Goal: Task Accomplishment & Management: Use online tool/utility

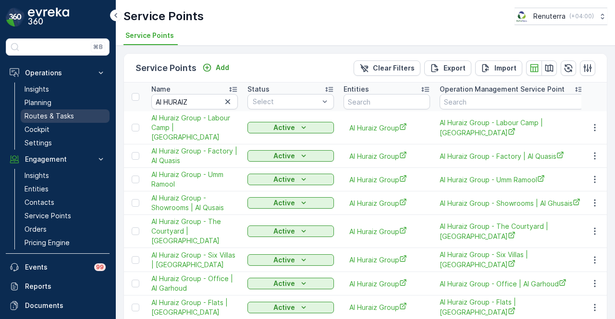
click at [68, 115] on p "Routes & Tasks" at bounding box center [48, 116] width 49 height 10
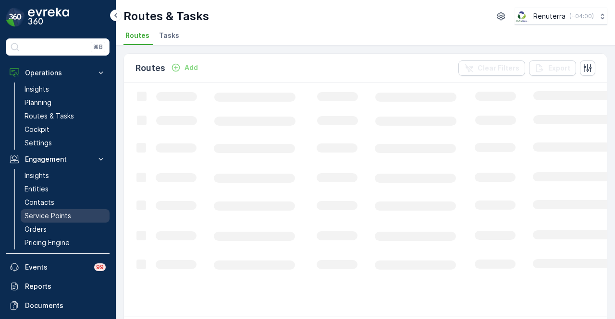
click at [64, 214] on p "Service Points" at bounding box center [47, 216] width 47 height 10
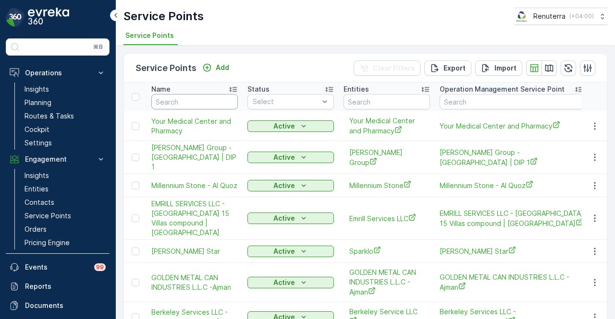
click at [211, 105] on input "text" at bounding box center [194, 101] width 86 height 15
type input "centara"
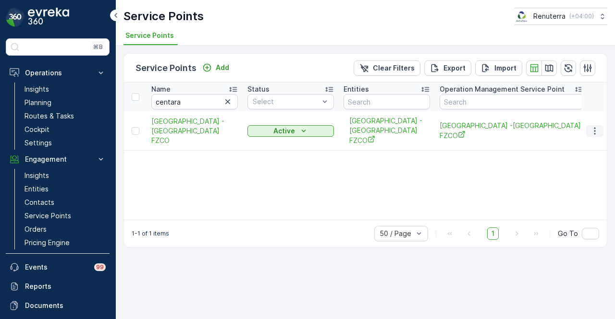
click at [598, 126] on icon "button" at bounding box center [595, 131] width 10 height 10
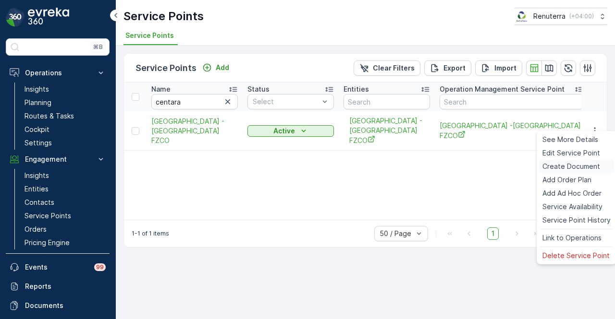
click at [592, 168] on span "Create Document" at bounding box center [571, 167] width 58 height 10
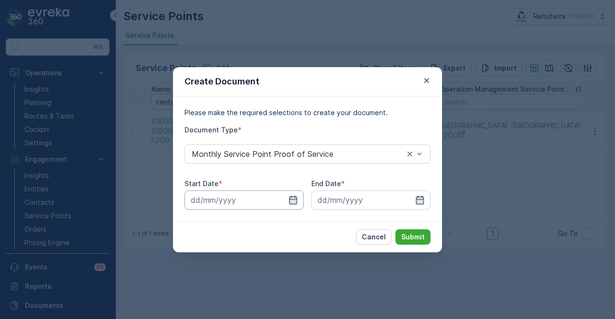
click at [282, 198] on input at bounding box center [243, 200] width 119 height 19
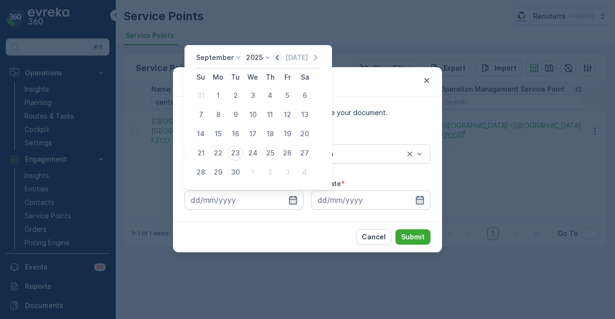
click at [272, 59] on icon "button" at bounding box center [277, 58] width 10 height 10
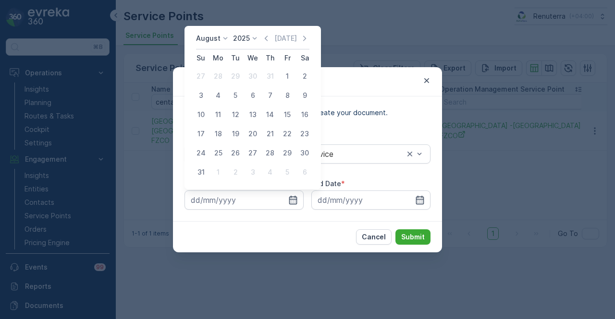
drag, startPoint x: 273, startPoint y: 64, endPoint x: 281, endPoint y: 73, distance: 12.6
click at [281, 73] on div "1" at bounding box center [287, 76] width 15 height 15
type input "01.08.2025"
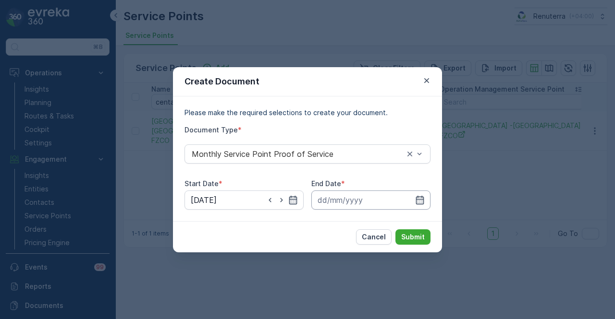
click at [414, 205] on input at bounding box center [370, 200] width 119 height 19
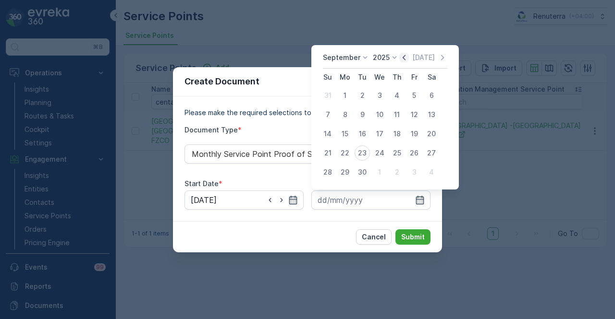
click at [403, 58] on icon "button" at bounding box center [404, 57] width 3 height 5
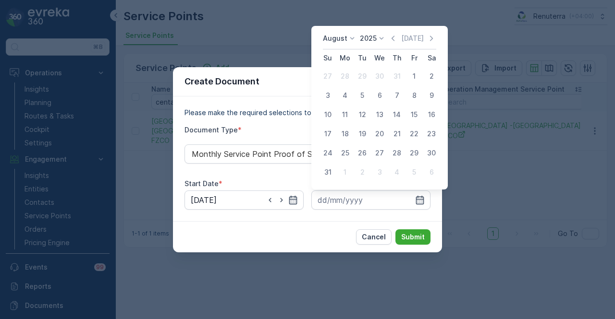
drag, startPoint x: 332, startPoint y: 168, endPoint x: 392, endPoint y: 221, distance: 80.7
click at [331, 169] on div "31" at bounding box center [327, 172] width 15 height 15
type input "31.08.2025"
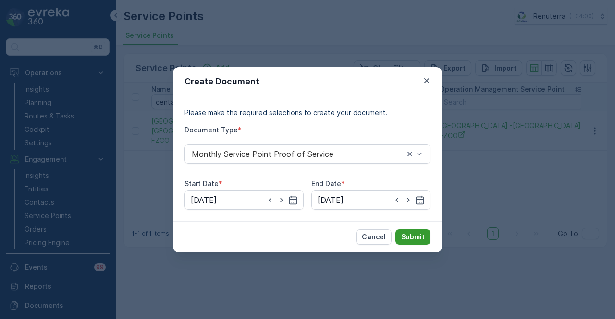
click at [405, 234] on p "Submit" at bounding box center [413, 237] width 24 height 10
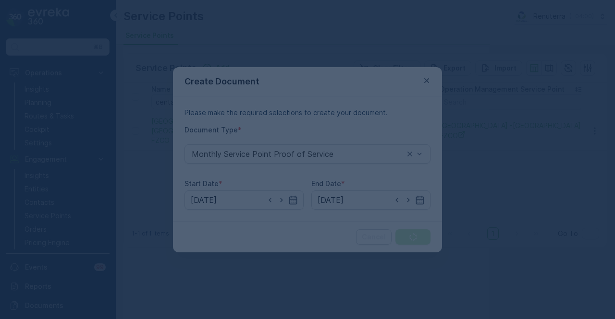
click at [420, 79] on div at bounding box center [307, 159] width 615 height 319
click at [149, 260] on div at bounding box center [307, 159] width 615 height 319
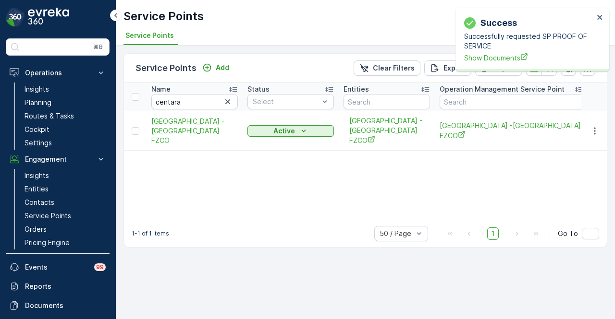
click at [303, 188] on div "Name centara Status Select Entities Operation Management Service Point Address …" at bounding box center [365, 151] width 483 height 137
click at [501, 59] on span "Show Documents" at bounding box center [529, 58] width 130 height 10
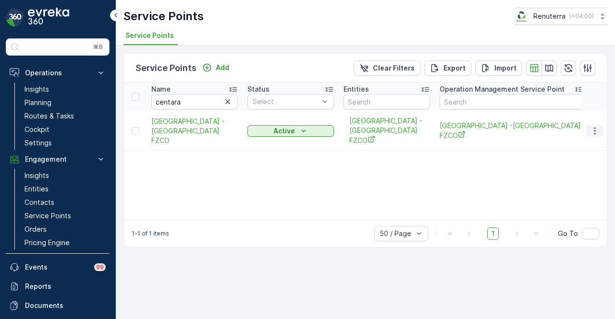
click at [594, 126] on icon "button" at bounding box center [595, 131] width 10 height 10
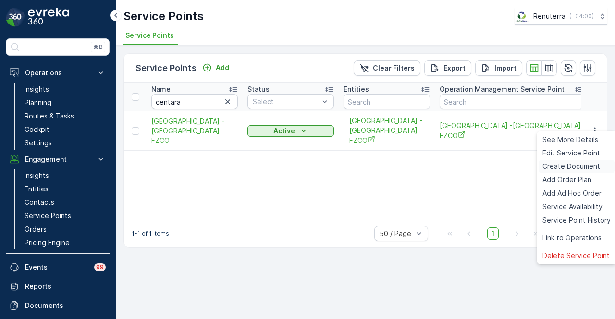
click at [584, 166] on span "Create Document" at bounding box center [571, 167] width 58 height 10
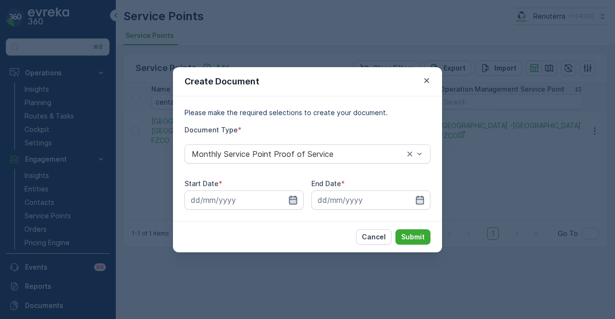
click at [297, 204] on icon "button" at bounding box center [293, 199] width 8 height 9
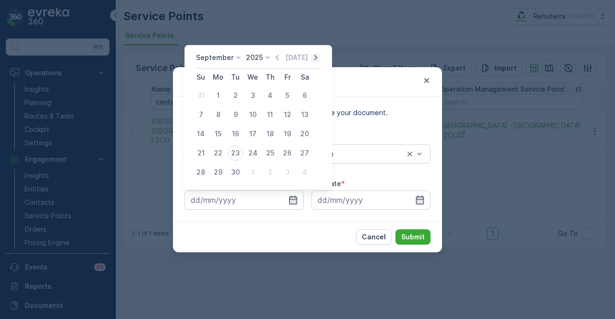
click at [311, 61] on icon "button" at bounding box center [316, 58] width 10 height 10
click at [274, 52] on div "October 2025 Today Su Mo Tu We Th Fr Sa 28 29 30 1 2 3 4 5 6 7 8 9 10 11 12 13 …" at bounding box center [252, 117] width 137 height 145
click at [272, 55] on icon "button" at bounding box center [267, 58] width 10 height 10
click at [219, 97] on div "1" at bounding box center [217, 95] width 15 height 15
type input "01.09.2025"
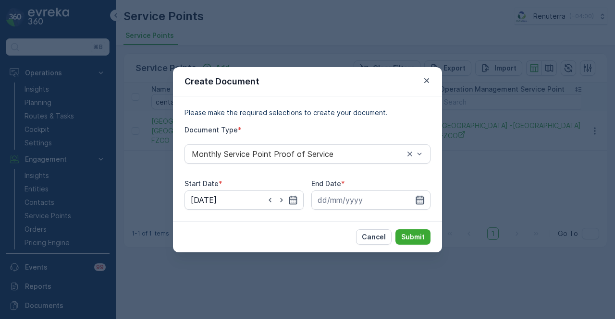
click at [419, 200] on icon "button" at bounding box center [420, 200] width 10 height 10
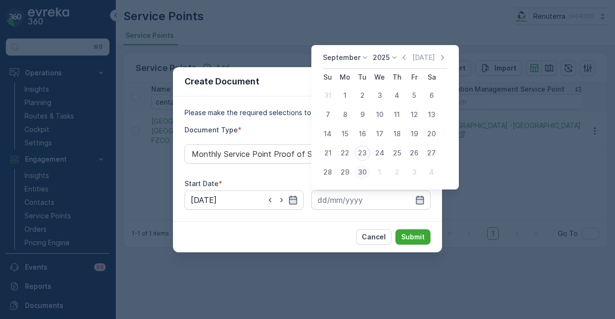
click at [359, 170] on div "30" at bounding box center [361, 172] width 15 height 15
type input "30.09.2025"
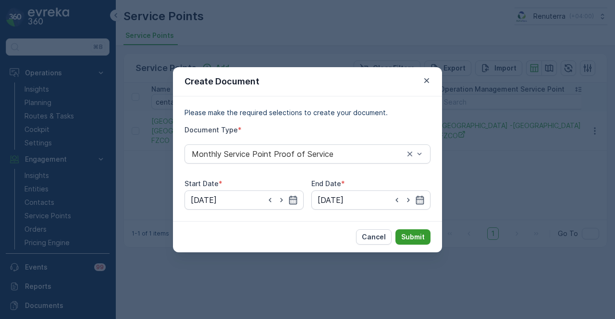
click at [401, 240] on button "Submit" at bounding box center [412, 237] width 35 height 15
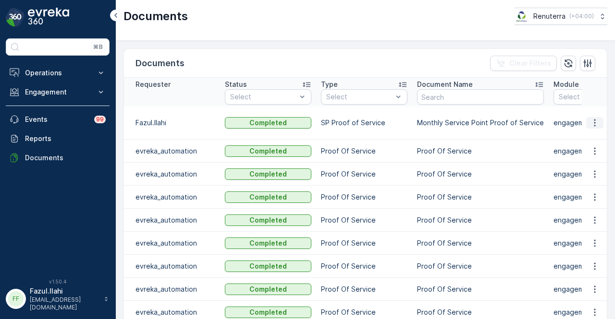
click at [591, 119] on icon "button" at bounding box center [595, 123] width 10 height 10
click at [589, 133] on span "See Details" at bounding box center [592, 132] width 37 height 10
click at [593, 118] on icon "button" at bounding box center [595, 123] width 10 height 10
click at [591, 134] on span "See Details" at bounding box center [592, 132] width 37 height 10
click at [587, 121] on button "button" at bounding box center [594, 123] width 17 height 12
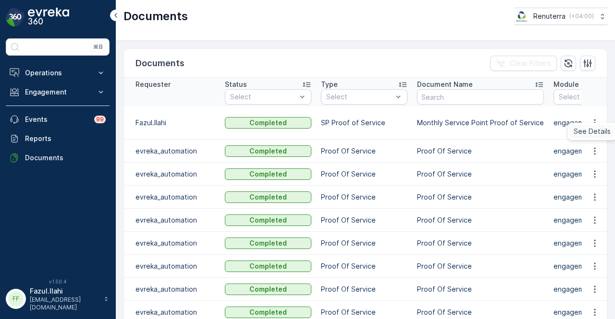
click at [589, 133] on span "See Details" at bounding box center [592, 132] width 37 height 10
